Goal: Task Accomplishment & Management: Manage account settings

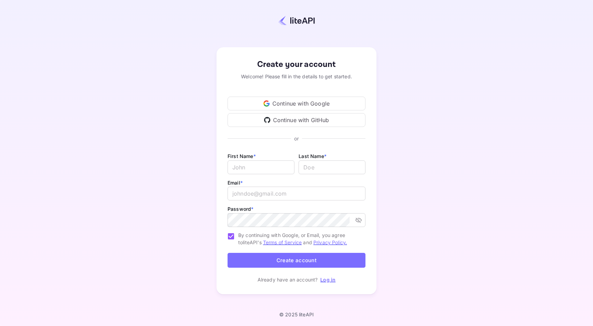
click at [308, 104] on div "Continue with Google" at bounding box center [297, 104] width 138 height 14
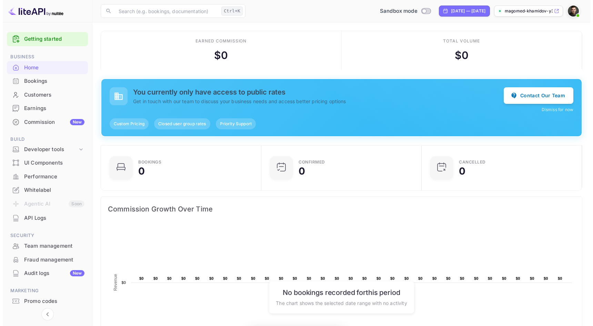
scroll to position [107, 151]
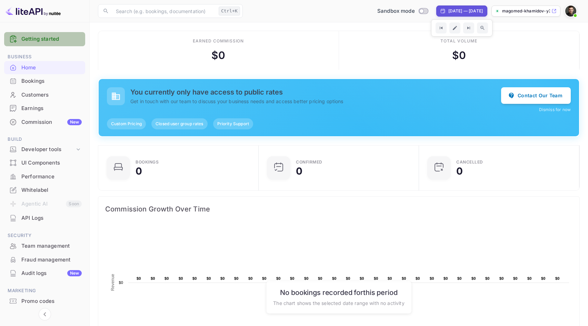
click at [34, 43] on link "Getting started" at bounding box center [51, 39] width 60 height 8
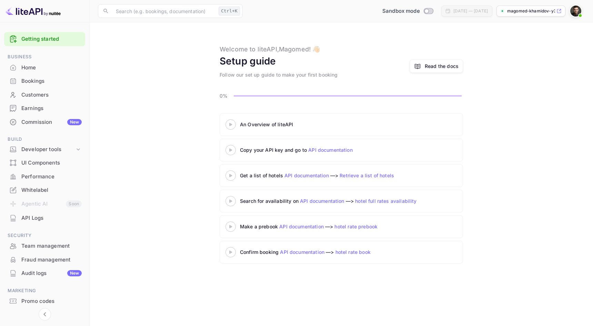
click at [283, 125] on div "An Overview of liteAPI" at bounding box center [326, 124] width 172 height 7
click at [260, 121] on div "An Overview of liteAPI" at bounding box center [326, 124] width 172 height 7
click at [225, 123] on icon at bounding box center [231, 124] width 24 height 3
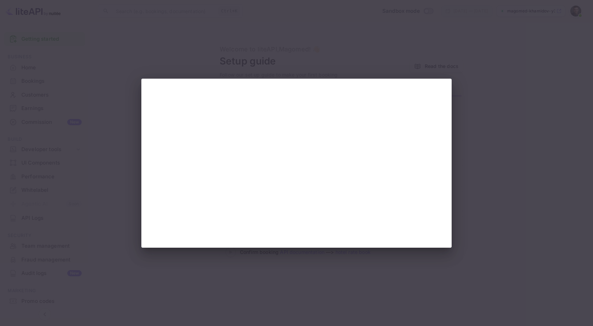
click at [389, 45] on div at bounding box center [296, 163] width 593 height 326
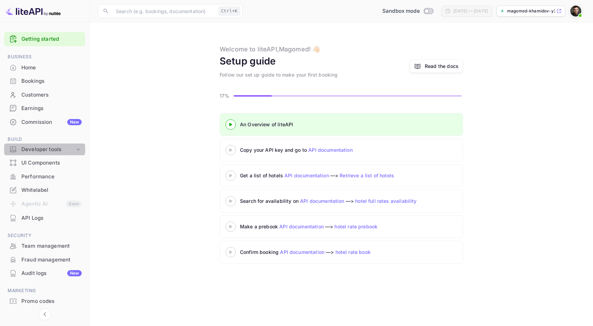
click at [53, 150] on div "Developer tools" at bounding box center [47, 149] width 53 height 8
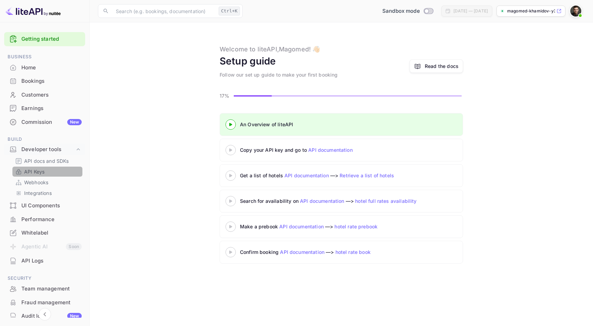
click at [49, 169] on link "API Keys" at bounding box center [47, 171] width 64 height 7
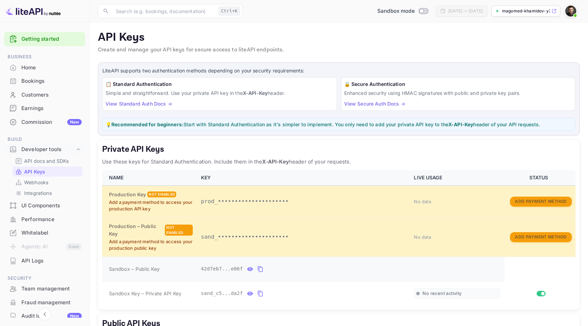
scroll to position [69, 0]
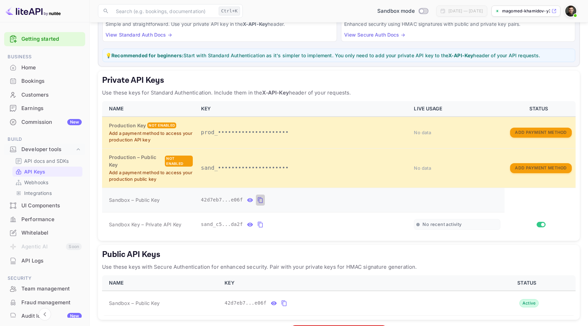
drag, startPoint x: 259, startPoint y: 198, endPoint x: 254, endPoint y: 196, distance: 5.6
click at [259, 198] on icon "private api keys table" at bounding box center [260, 200] width 5 height 6
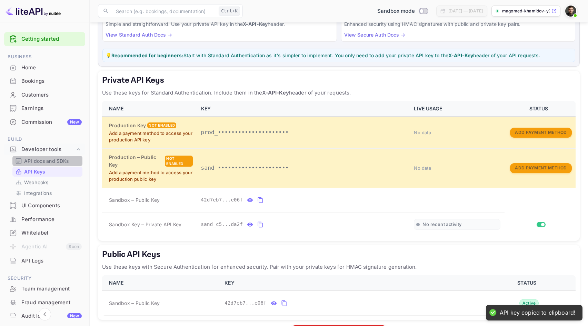
click at [56, 165] on div "API docs and SDKs" at bounding box center [47, 161] width 70 height 10
click at [55, 160] on p "API docs and SDKs" at bounding box center [46, 160] width 45 height 7
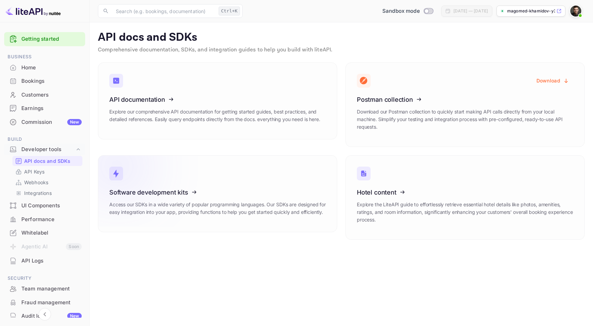
click at [205, 191] on icon at bounding box center [151, 190] width 107 height 71
click at [199, 125] on icon at bounding box center [151, 98] width 107 height 71
click at [248, 118] on p "Explore our comprehensive API documentation for getting started guides, best pr…" at bounding box center [217, 115] width 217 height 15
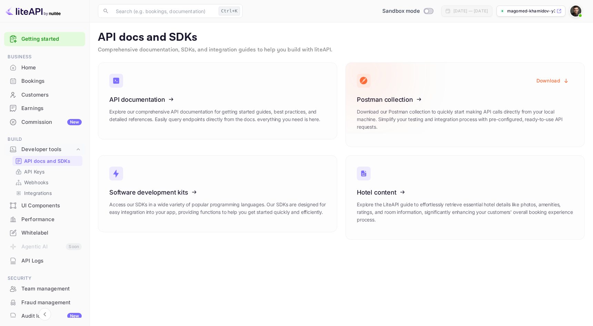
click at [376, 115] on icon at bounding box center [399, 98] width 107 height 71
click at [380, 102] on icon at bounding box center [399, 98] width 107 height 71
drag, startPoint x: 386, startPoint y: 95, endPoint x: 459, endPoint y: 91, distance: 72.5
click at [391, 94] on icon at bounding box center [399, 98] width 107 height 71
click at [550, 77] on button "Download" at bounding box center [552, 80] width 41 height 13
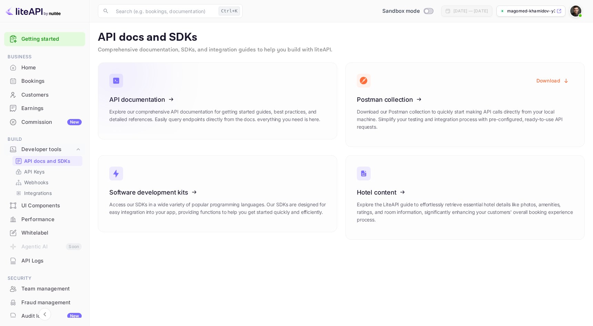
click at [128, 108] on icon at bounding box center [151, 98] width 107 height 71
click at [161, 95] on icon at bounding box center [151, 98] width 107 height 71
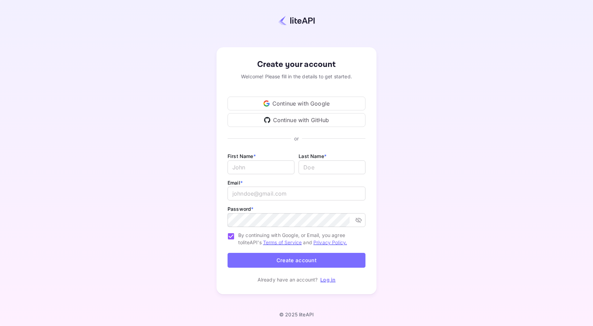
click at [279, 97] on div "Continue with Google" at bounding box center [297, 104] width 138 height 14
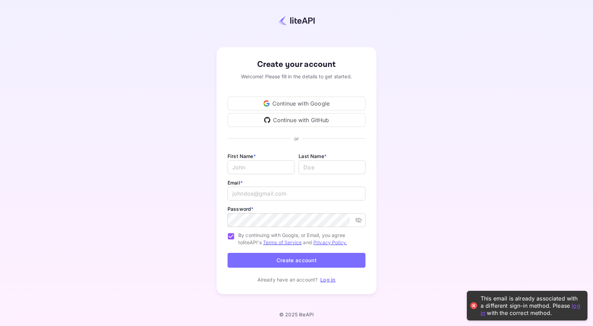
click at [310, 100] on div "Continue with Google" at bounding box center [297, 104] width 138 height 14
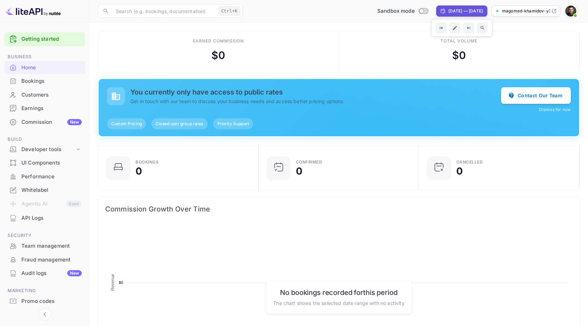
scroll to position [107, 151]
click at [50, 151] on div "Developer tools" at bounding box center [47, 149] width 53 height 8
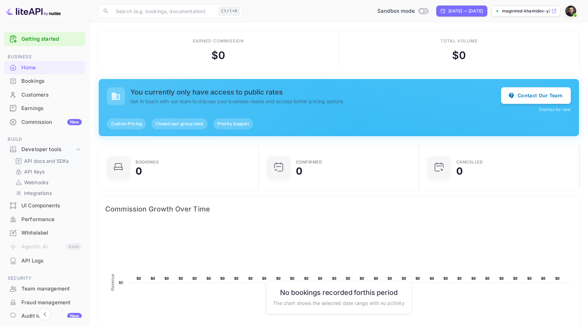
click at [52, 163] on p "API docs and SDKs" at bounding box center [46, 160] width 45 height 7
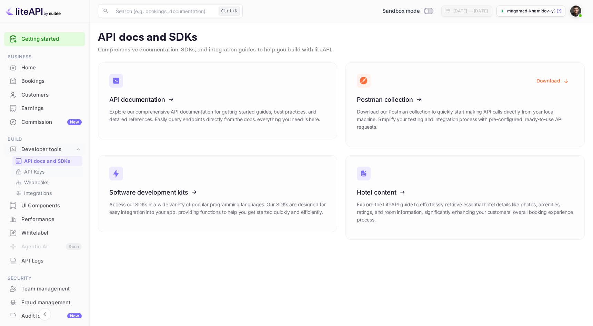
click at [46, 171] on link "API Keys" at bounding box center [47, 171] width 64 height 7
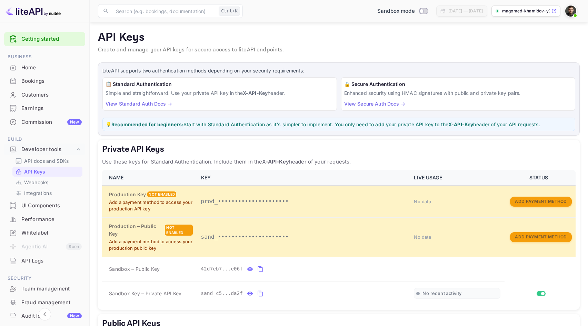
scroll to position [69, 0]
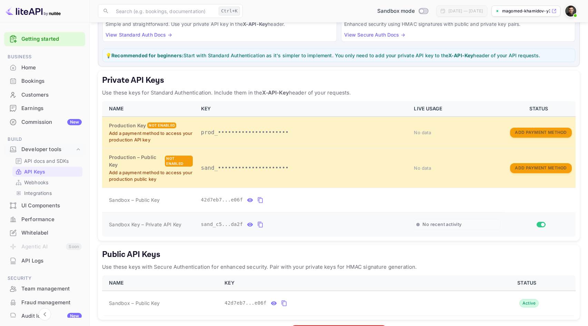
click at [257, 221] on icon "private api keys table" at bounding box center [260, 224] width 6 height 8
click at [257, 202] on icon "private api keys table" at bounding box center [260, 200] width 6 height 8
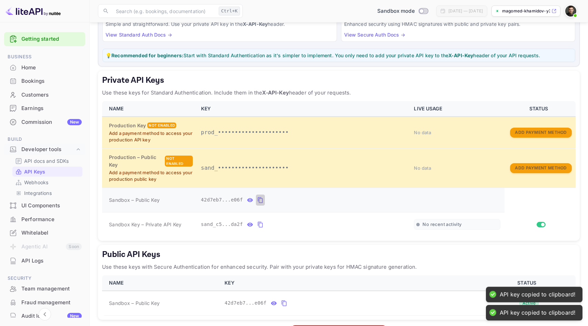
click at [257, 202] on icon "private api keys table" at bounding box center [260, 200] width 6 height 8
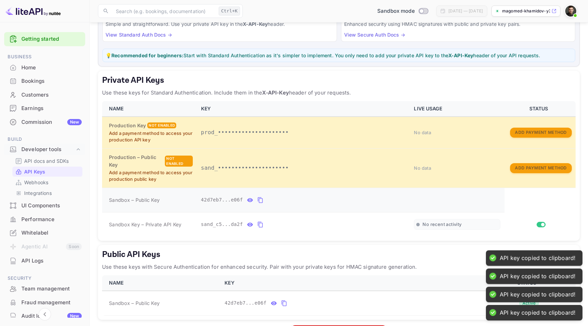
click at [257, 202] on icon "private api keys table" at bounding box center [260, 200] width 6 height 8
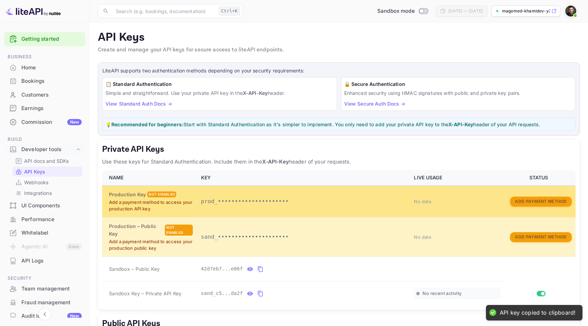
scroll to position [96, 0]
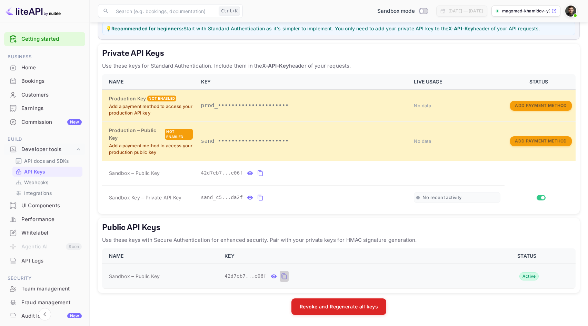
click at [283, 276] on icon "public api keys table" at bounding box center [284, 276] width 6 height 8
click at [47, 159] on p "API docs and SDKs" at bounding box center [46, 160] width 45 height 7
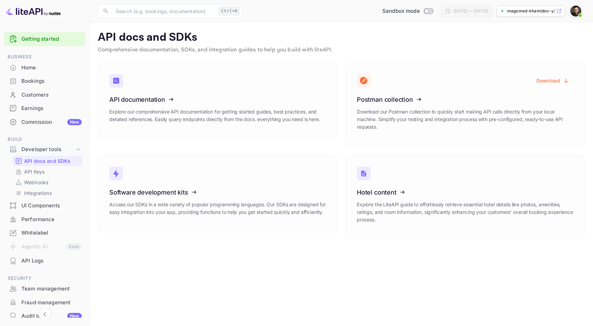
click at [453, 10] on div "[DATE] — [DATE]" at bounding box center [470, 11] width 34 height 6
click at [420, 10] on input "Switch to Production mode" at bounding box center [427, 11] width 14 height 4
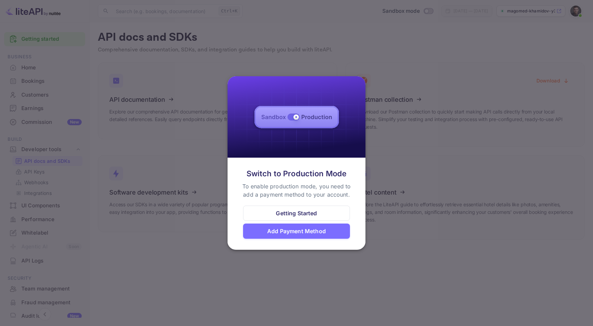
click at [298, 214] on div "Getting Started" at bounding box center [296, 213] width 41 height 8
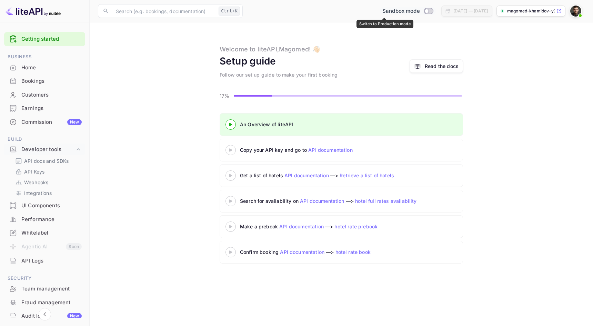
click at [420, 12] on input "Switch to Production mode" at bounding box center [427, 11] width 14 height 4
checkbox input "false"
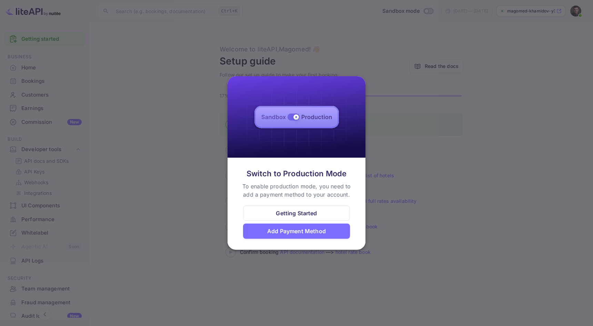
drag, startPoint x: 413, startPoint y: 198, endPoint x: 432, endPoint y: 145, distance: 56.8
click at [414, 196] on div at bounding box center [296, 163] width 593 height 326
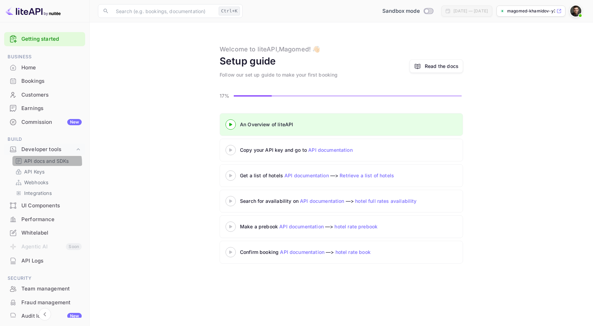
click at [33, 163] on p "API docs and SDKs" at bounding box center [46, 160] width 45 height 7
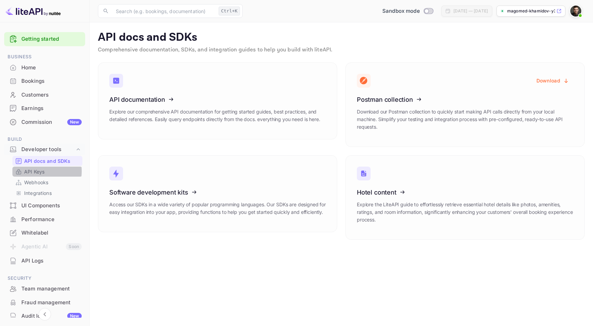
click at [32, 171] on p "API Keys" at bounding box center [34, 171] width 20 height 7
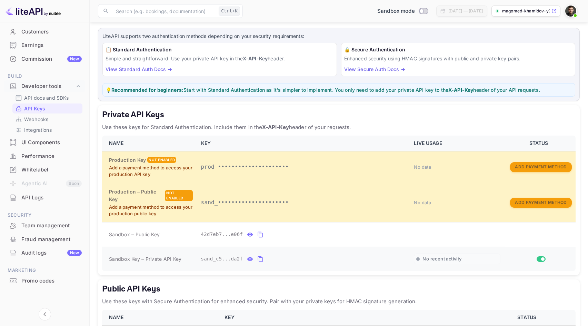
scroll to position [96, 0]
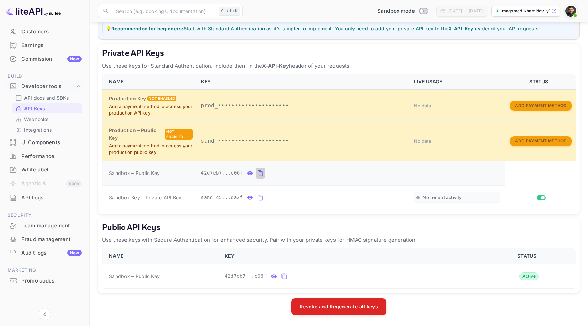
click at [258, 172] on icon "private api keys table" at bounding box center [260, 173] width 5 height 6
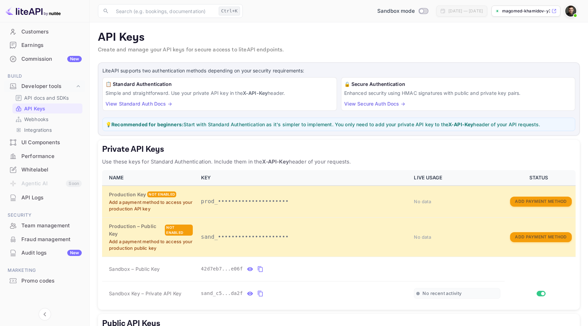
click at [141, 104] on link "View Standard Auth Docs →" at bounding box center [138, 104] width 67 height 6
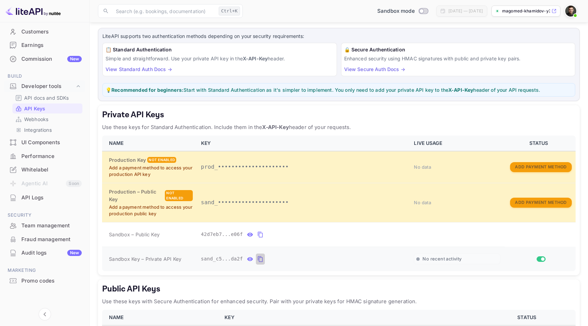
click at [259, 261] on icon "private api keys table" at bounding box center [260, 259] width 5 height 6
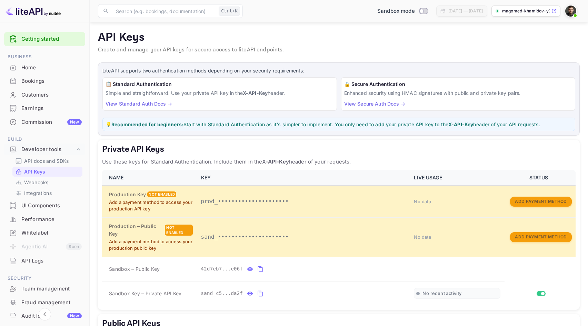
scroll to position [96, 0]
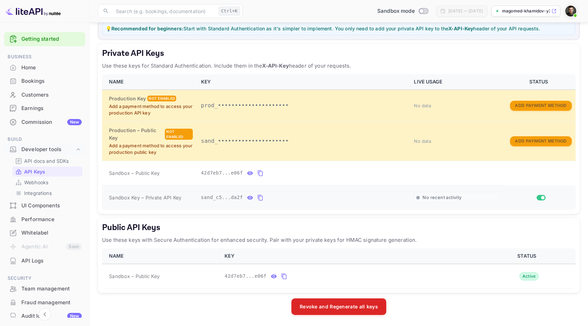
click at [258, 199] on icon "private api keys table" at bounding box center [260, 197] width 6 height 8
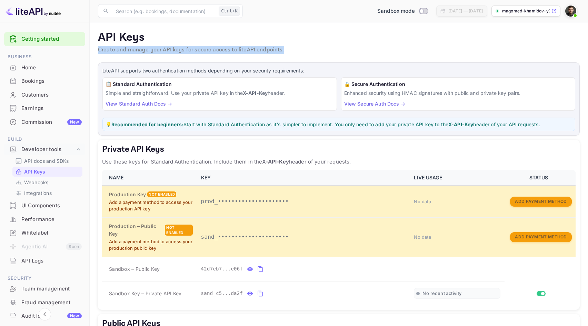
drag, startPoint x: 159, startPoint y: 37, endPoint x: 340, endPoint y: 56, distance: 182.0
click at [341, 54] on main "API Keys Create and manage your API keys for secure access to liteAPI endpoints…" at bounding box center [339, 221] width 498 height 399
click at [335, 57] on main "API Keys Create and manage your API keys for secure access to liteAPI endpoints…" at bounding box center [339, 221] width 498 height 399
